Goal: Task Accomplishment & Management: Complete application form

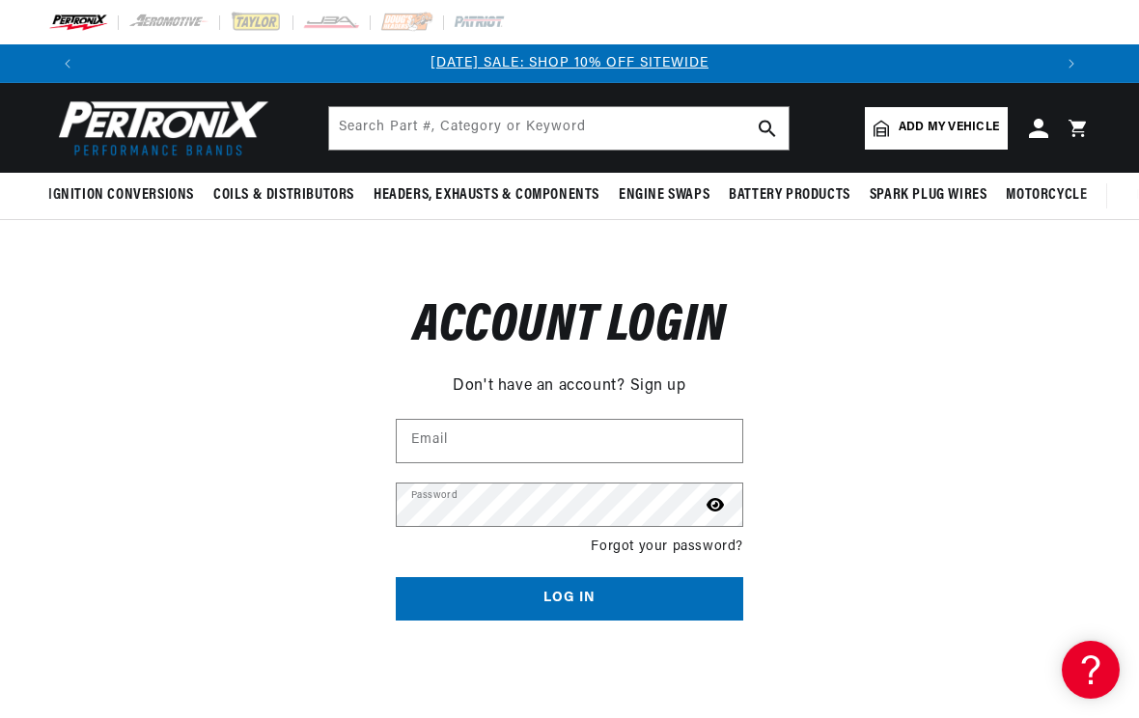
click at [652, 386] on link "Sign up" at bounding box center [658, 386] width 56 height 25
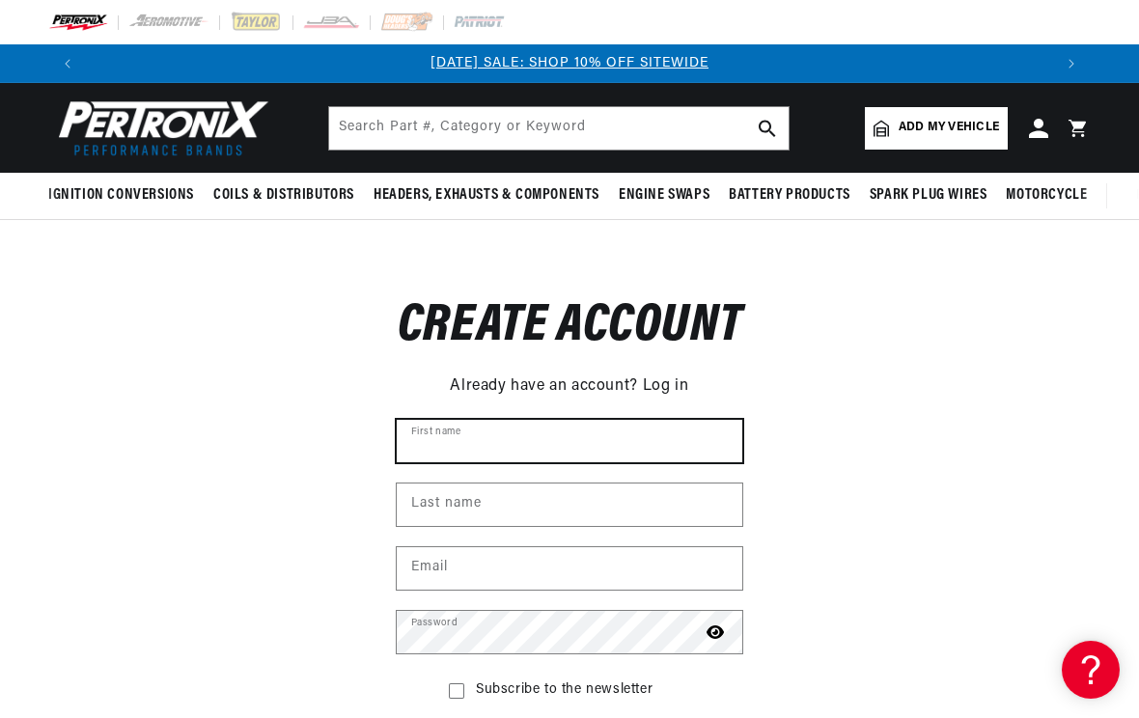
click at [506, 446] on input "First name" at bounding box center [569, 441] width 345 height 42
type input "Matthew"
type input "Green"
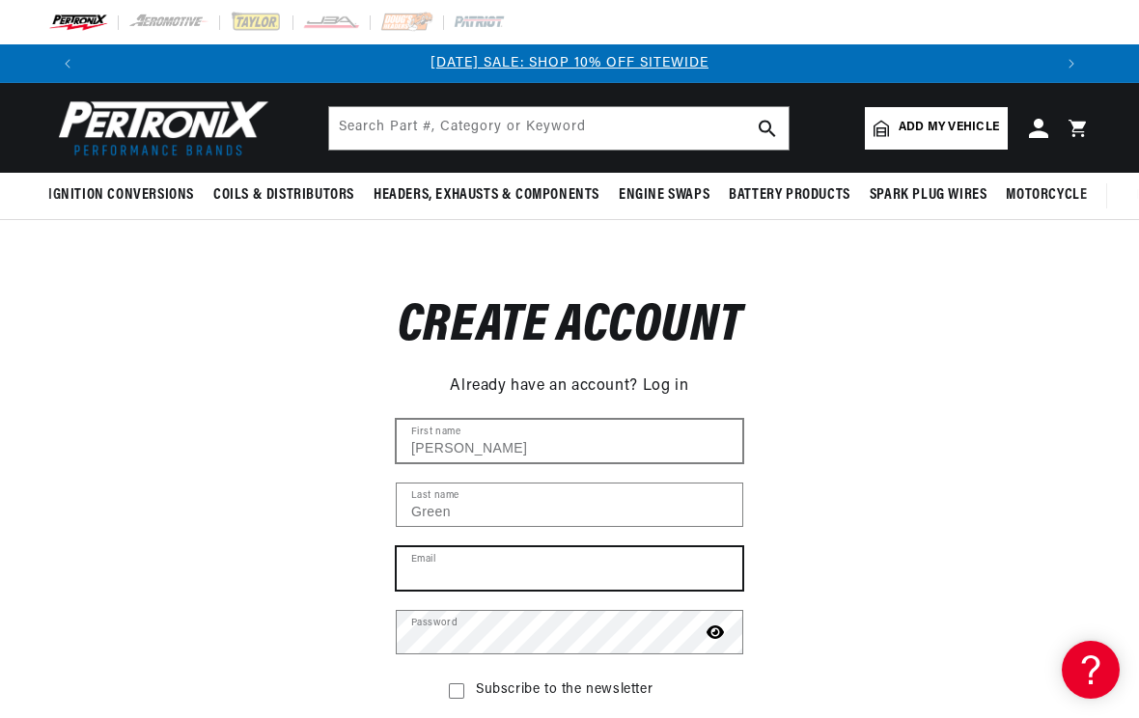
type input "greenmachineorbust@gmail.com"
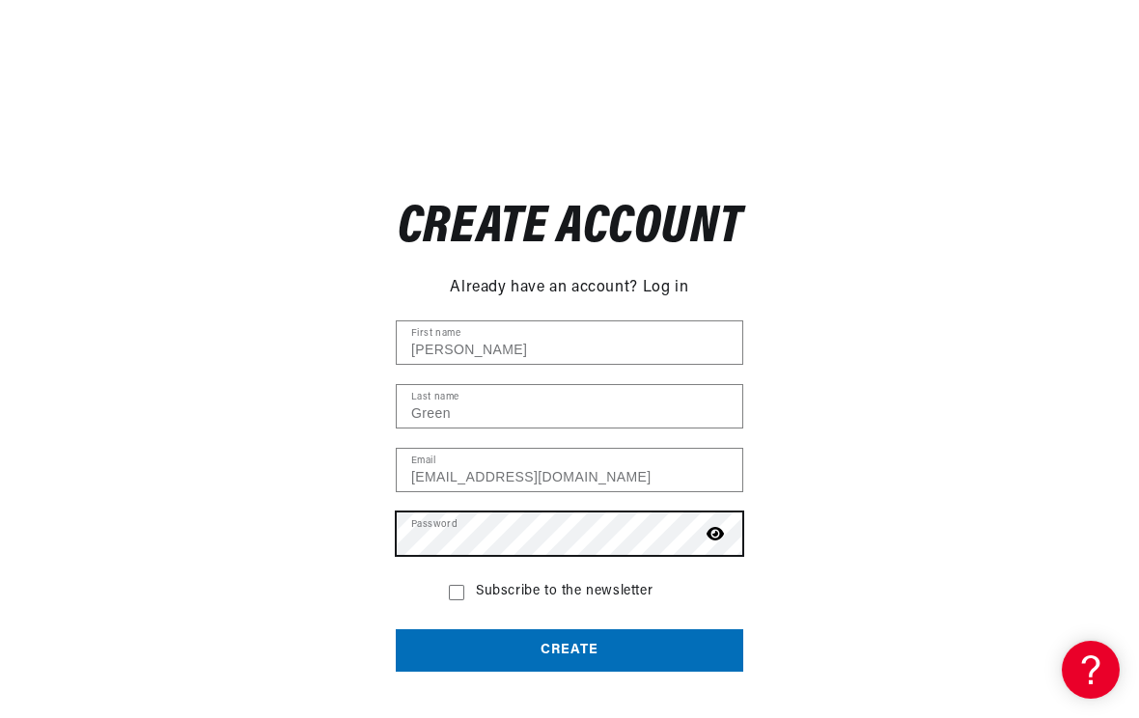
scroll to position [289, 0]
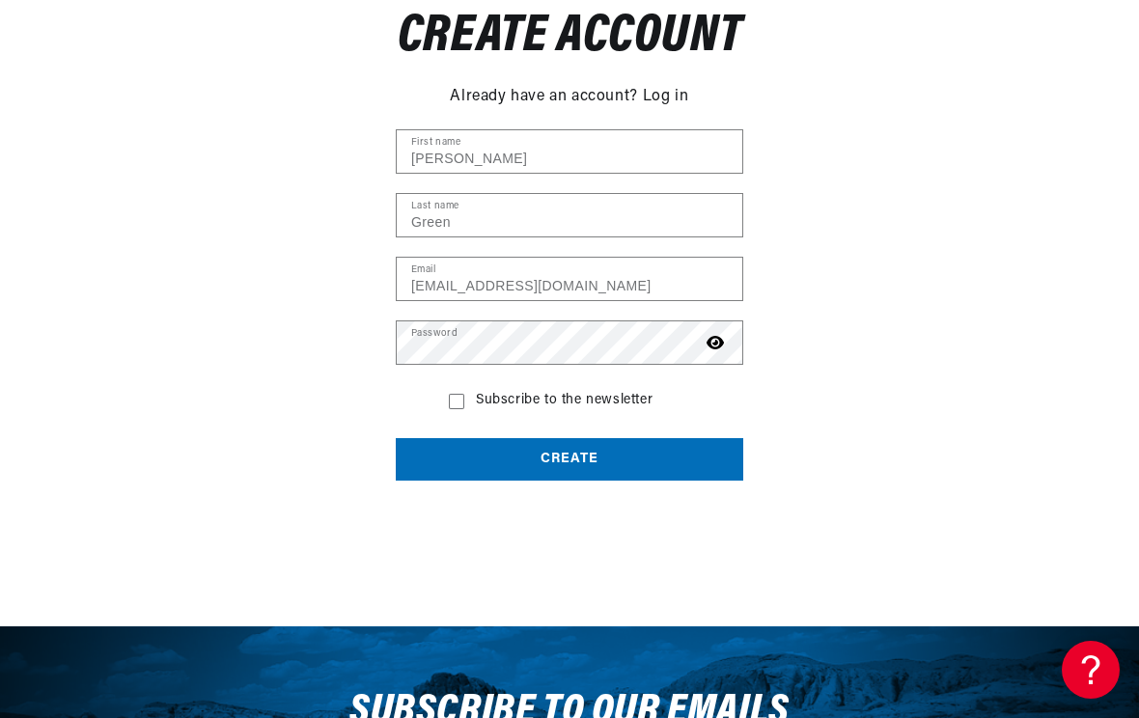
click at [559, 464] on button "Create" at bounding box center [569, 459] width 347 height 43
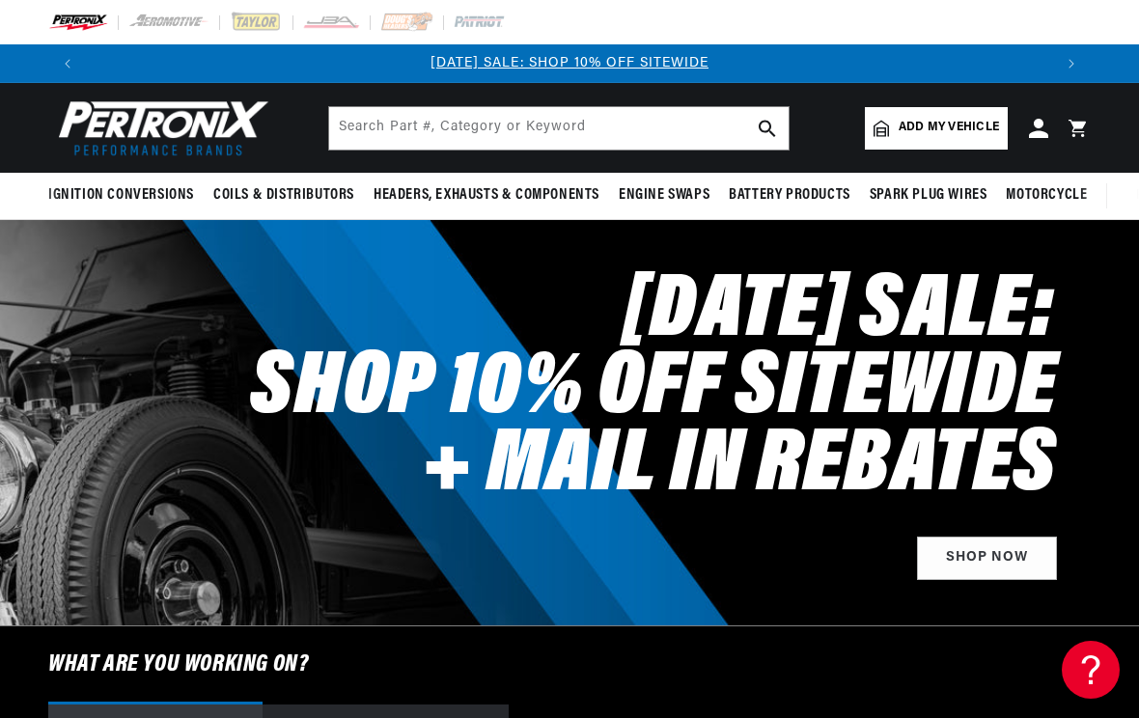
click at [911, 130] on span "Add my vehicle" at bounding box center [948, 128] width 100 height 18
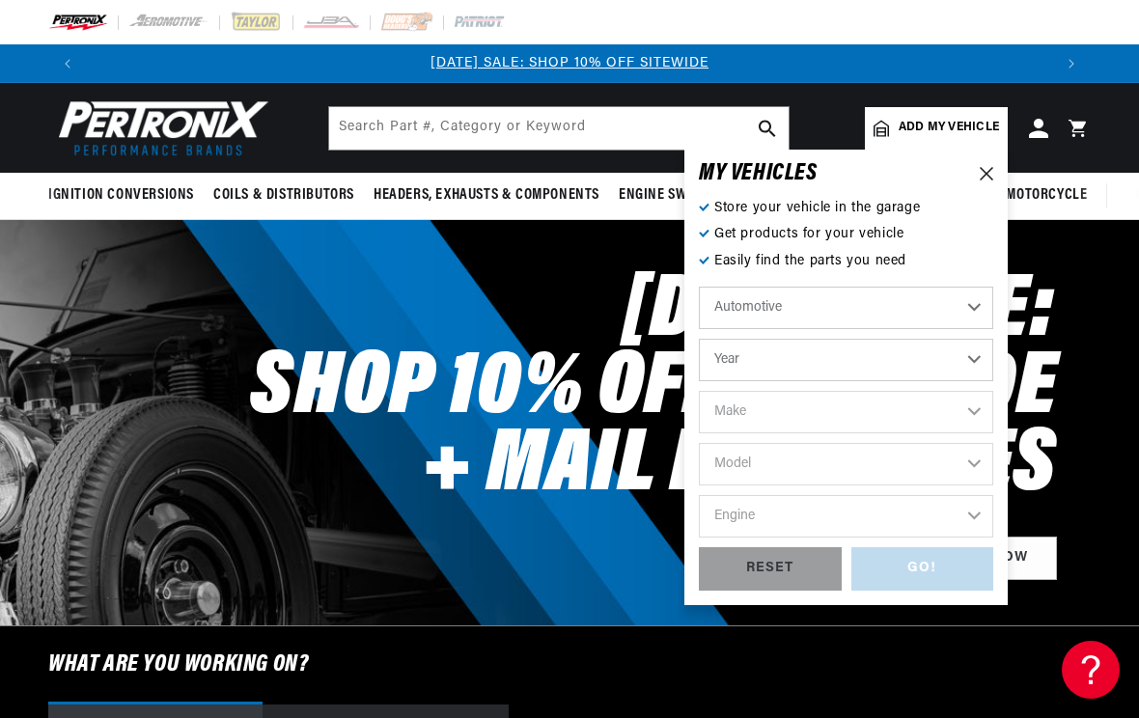
click at [832, 300] on select "Automotive Agricultural Industrial Marine Motorcycle" at bounding box center [846, 308] width 294 height 42
click at [699, 287] on select "Automotive Agricultural Industrial Marine Motorcycle" at bounding box center [846, 308] width 294 height 42
click at [905, 362] on select "Year 2022 2021 2020 2019 2018 2017 2016 2015 2014 2013 2012 2011 2010 2009 2008…" at bounding box center [846, 360] width 294 height 42
select select "1977"
click at [699, 339] on select "Year 2022 2021 2020 2019 2018 2017 2016 2015 2014 2013 2012 2011 2010 2009 2008…" at bounding box center [846, 360] width 294 height 42
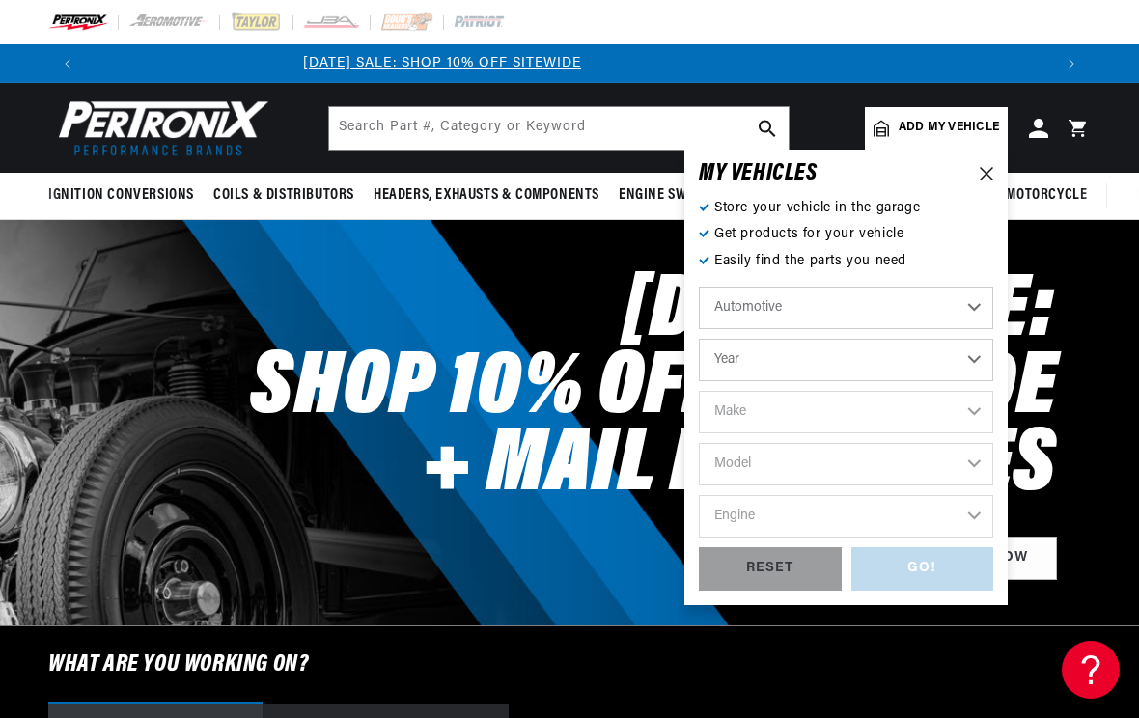
select select "1977"
click at [822, 399] on select "Make Alfa Romeo American Motors Audi Avanti BMW Buick Cadillac Checker Chevrole…" at bounding box center [846, 412] width 294 height 42
select select "Dodge"
click at [699, 391] on select "Make Alfa Romeo American Motors Audi Avanti BMW Buick Cadillac Checker Chevrole…" at bounding box center [846, 412] width 294 height 42
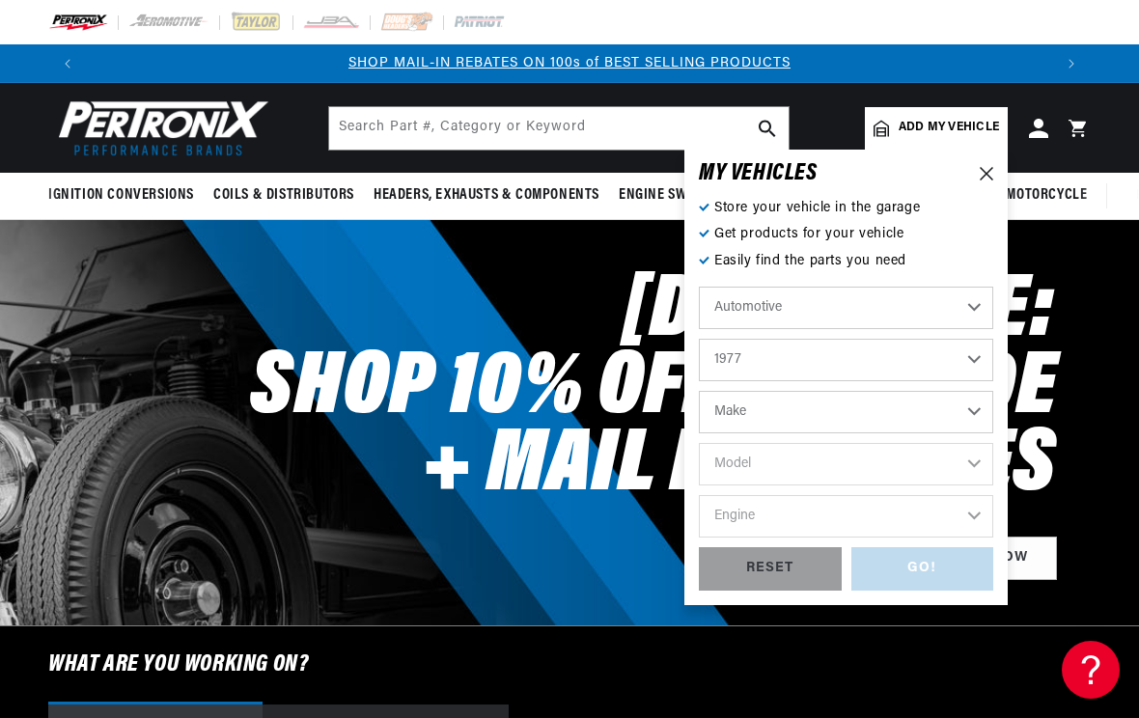
select select "Dodge"
click at [802, 475] on select "Model Aspen B100 B200 B300 CB300 Charger D100 D150 D200 D300 Dart Diplomat Mona…" at bounding box center [846, 464] width 294 height 42
select select "B300"
click at [699, 443] on select "Model Aspen B100 B200 B300 CB300 Charger D100 D150 D200 D300 Dart Diplomat Mona…" at bounding box center [846, 464] width 294 height 42
click at [813, 469] on select "Aspen B100 B200 B300 CB300 Charger D100 D150 D200 D300 Dart Diplomat Monaco Ram…" at bounding box center [846, 464] width 294 height 42
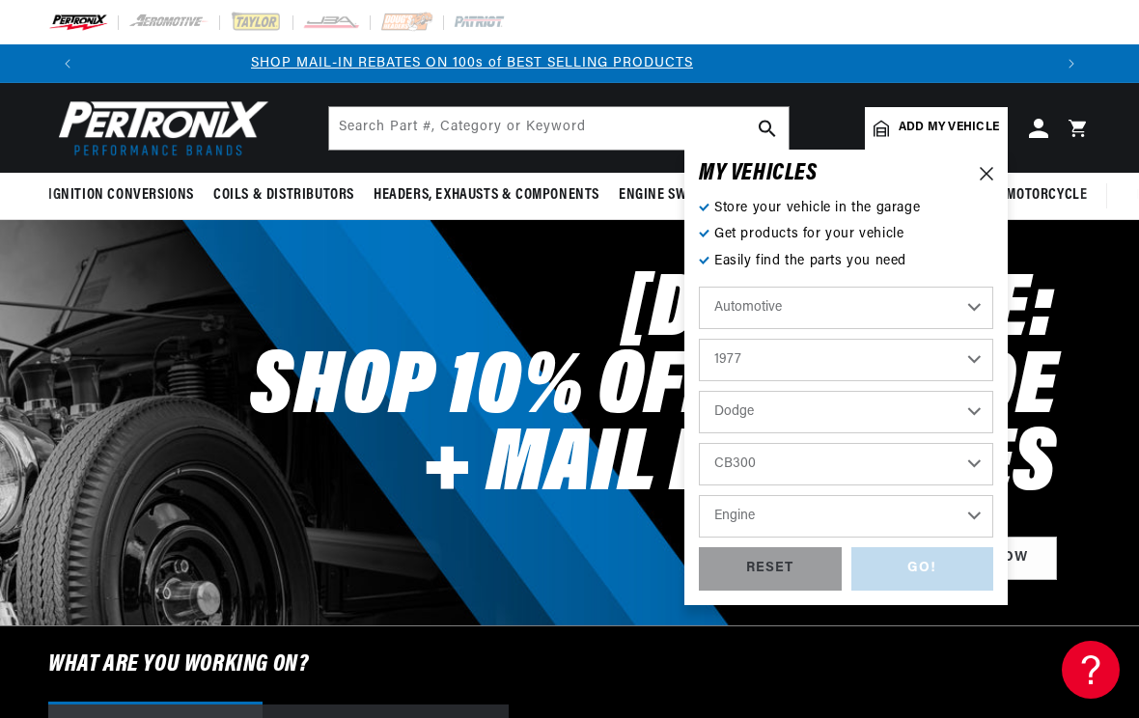
click at [699, 443] on select "Aspen B100 B200 B300 CB300 Charger D100 D150 D200 D300 Dart Diplomat Monaco Ram…" at bounding box center [846, 464] width 294 height 42
select select "CB300"
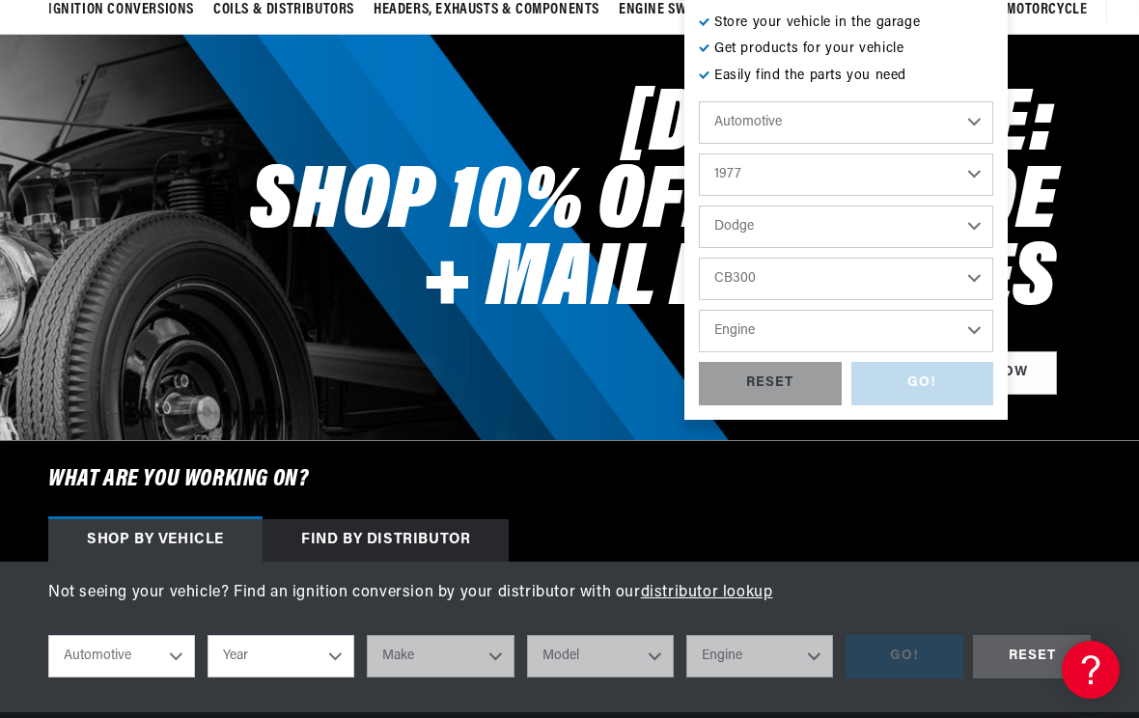
scroll to position [193, 0]
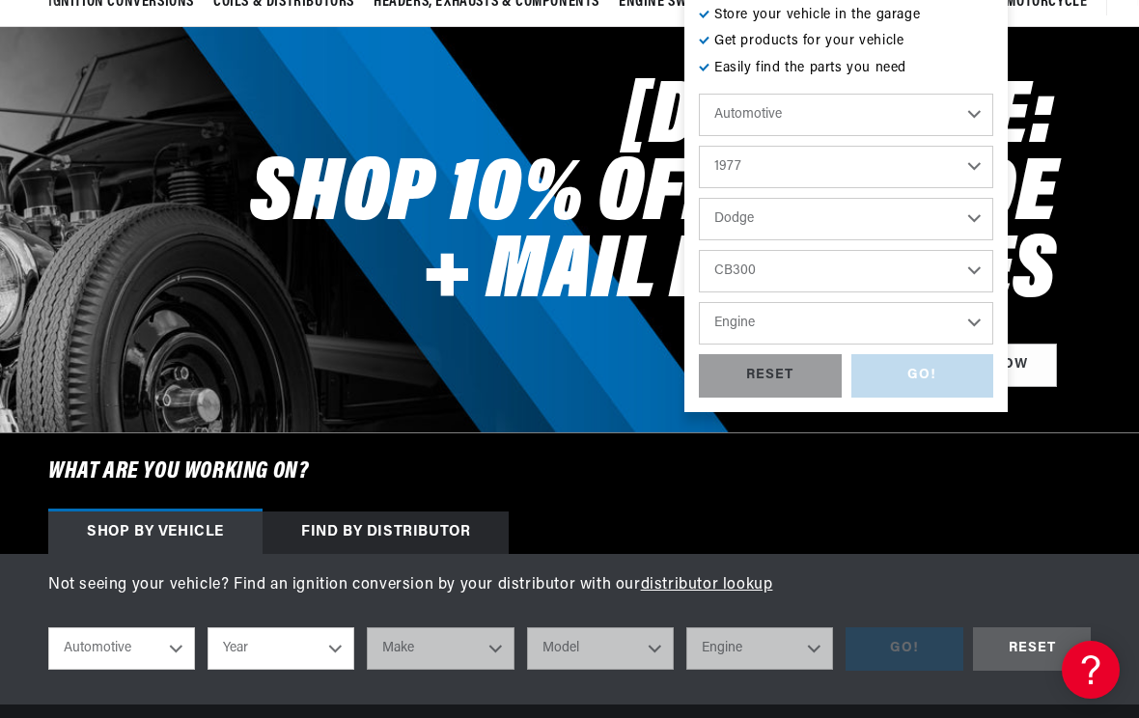
click at [802, 316] on select "Engine 225cid / 3.7L 318cid / 5.2L 360cid / 5.9L 400cid / 6.6L 440cid / 7.2L" at bounding box center [846, 323] width 294 height 42
select select "360cid-5.9L"
click at [699, 302] on select "Engine 225cid / 3.7L 318cid / 5.2L 360cid / 5.9L 400cid / 6.6L 440cid / 7.2L" at bounding box center [846, 323] width 294 height 42
select select "360cid-5.9L"
click at [924, 373] on div "GO!" at bounding box center [922, 375] width 143 height 43
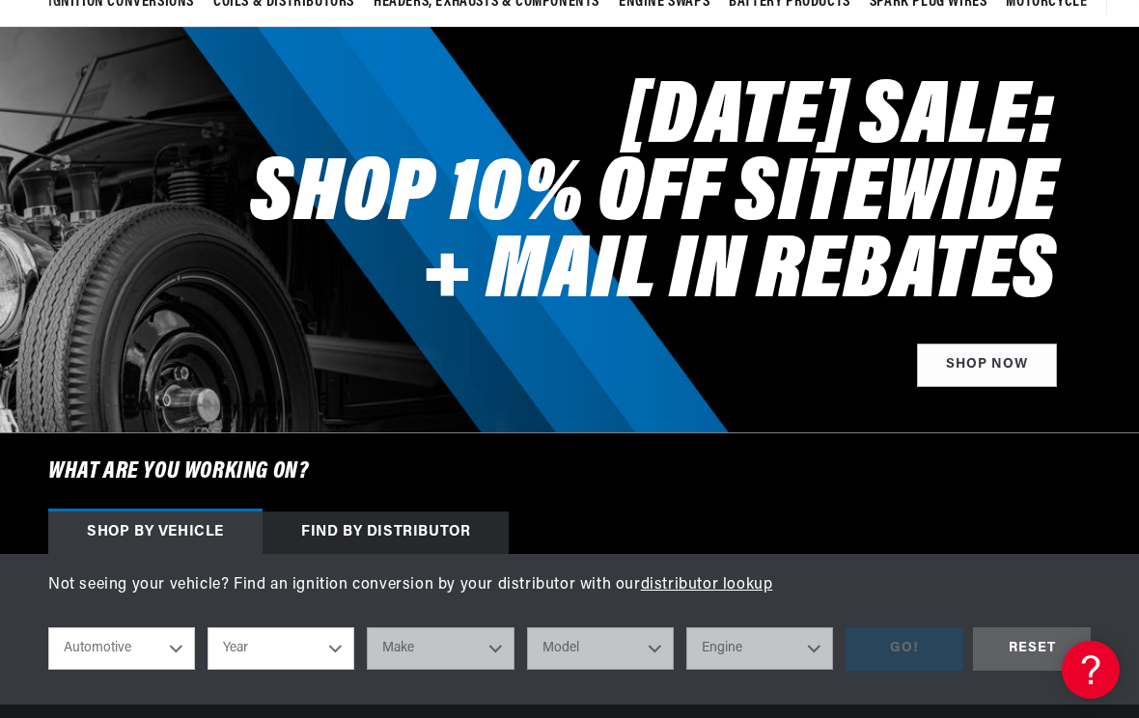
select select "1977"
select select "Dodge"
select select "CB300"
select select "360cid-5.9L"
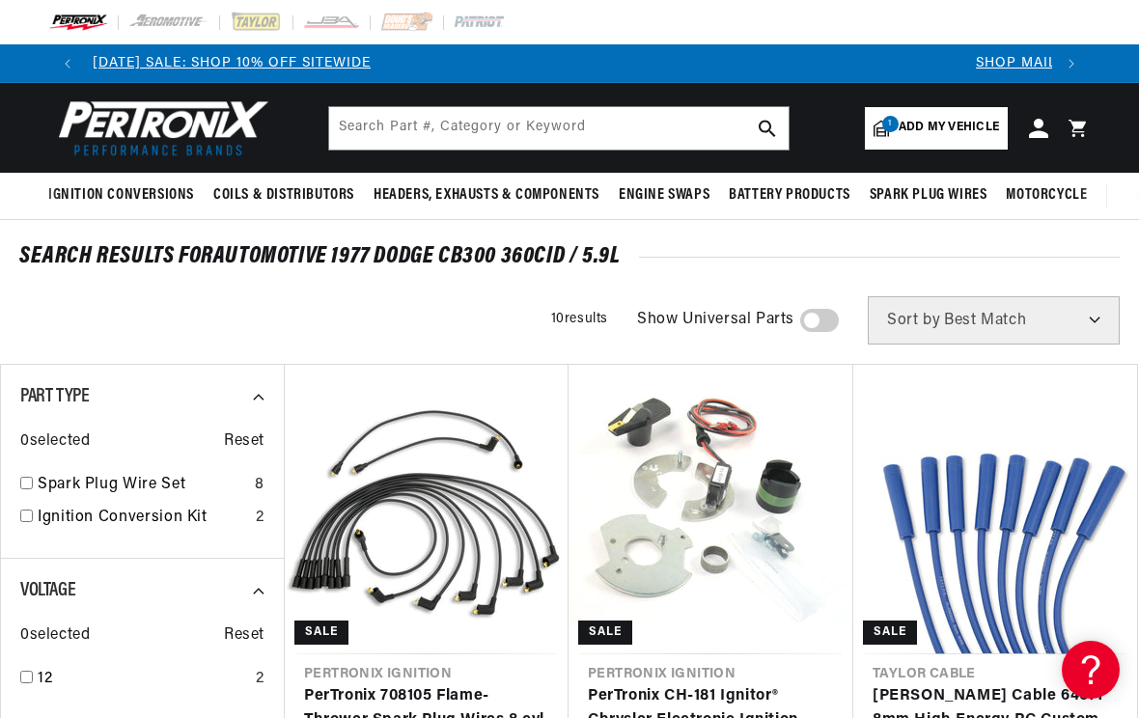
scroll to position [0, 940]
